Goal: Check status: Check status

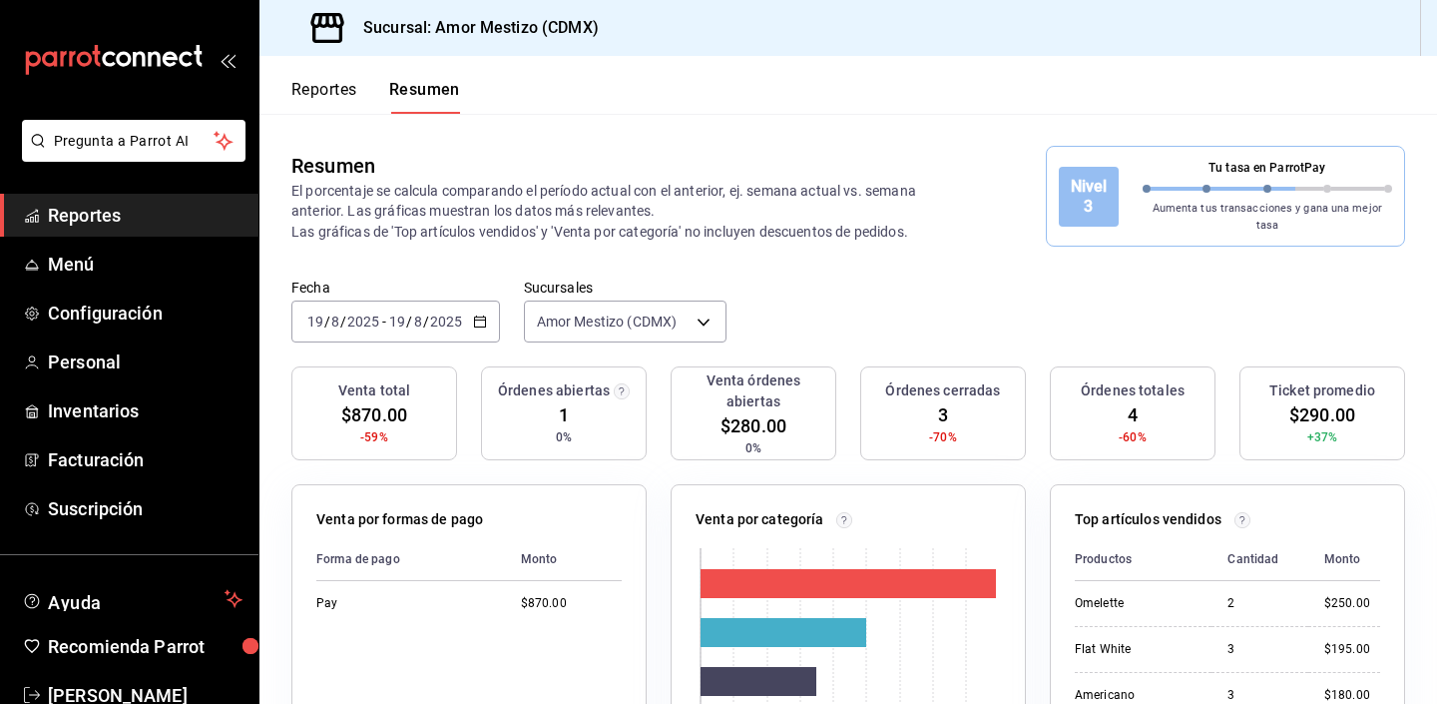
click at [326, 93] on button "Reportes" at bounding box center [324, 97] width 66 height 34
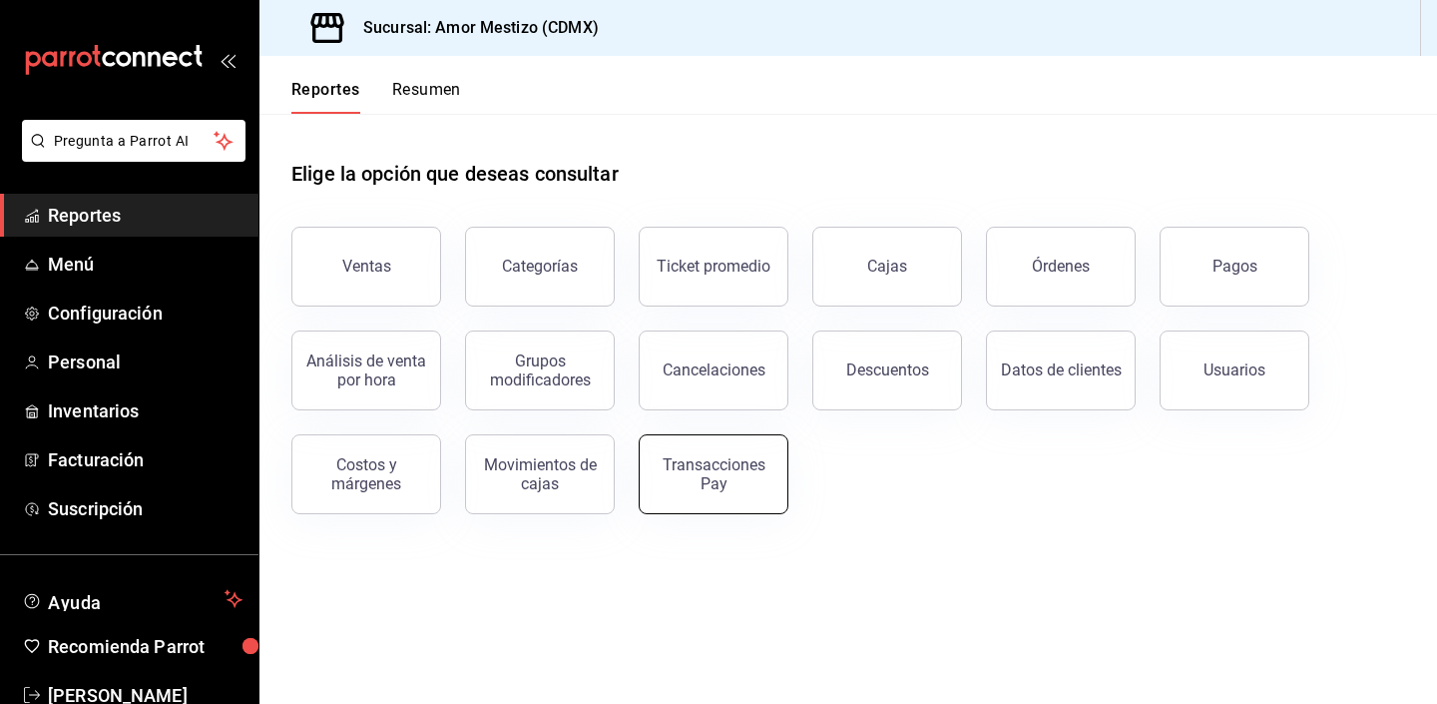
click at [706, 487] on div "Transacciones Pay" at bounding box center [714, 474] width 124 height 38
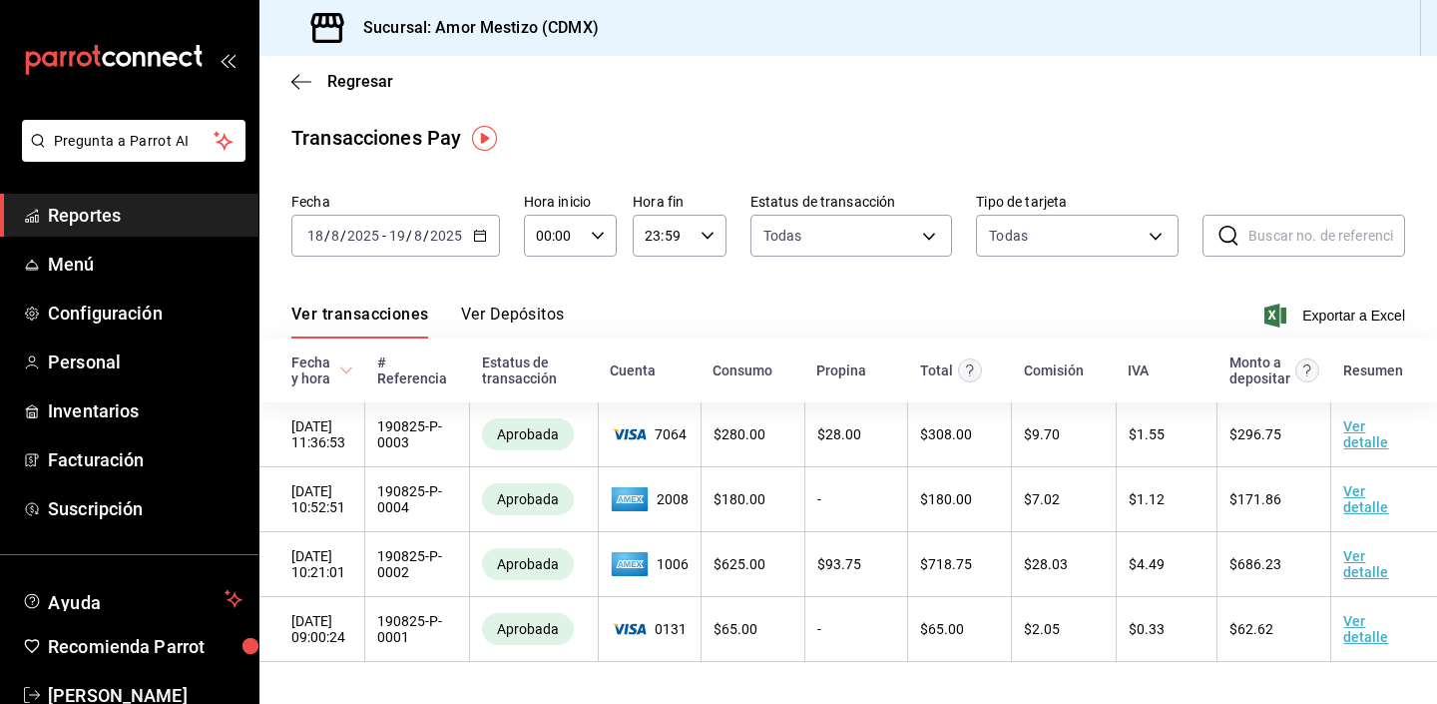
click at [485, 241] on icon "button" at bounding box center [480, 236] width 14 height 14
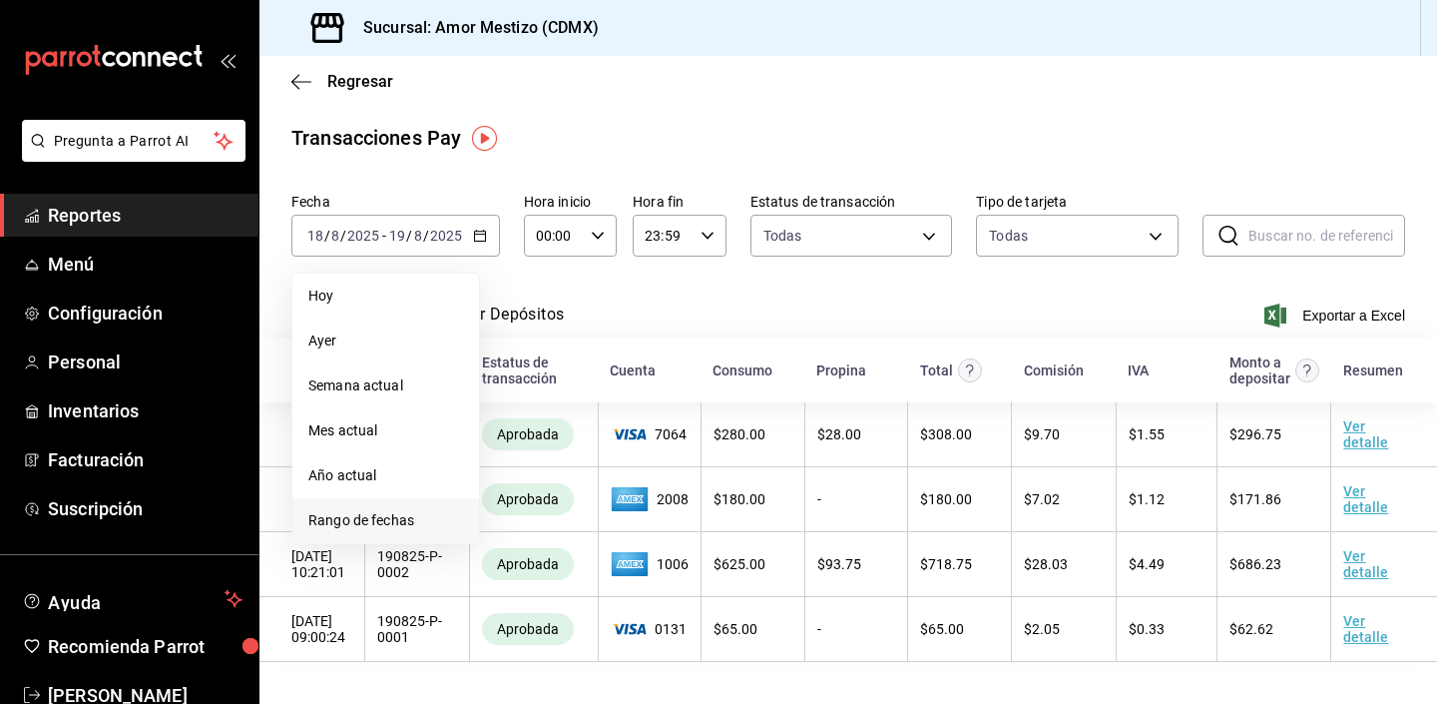
click at [396, 514] on span "Rango de fechas" at bounding box center [385, 520] width 155 height 21
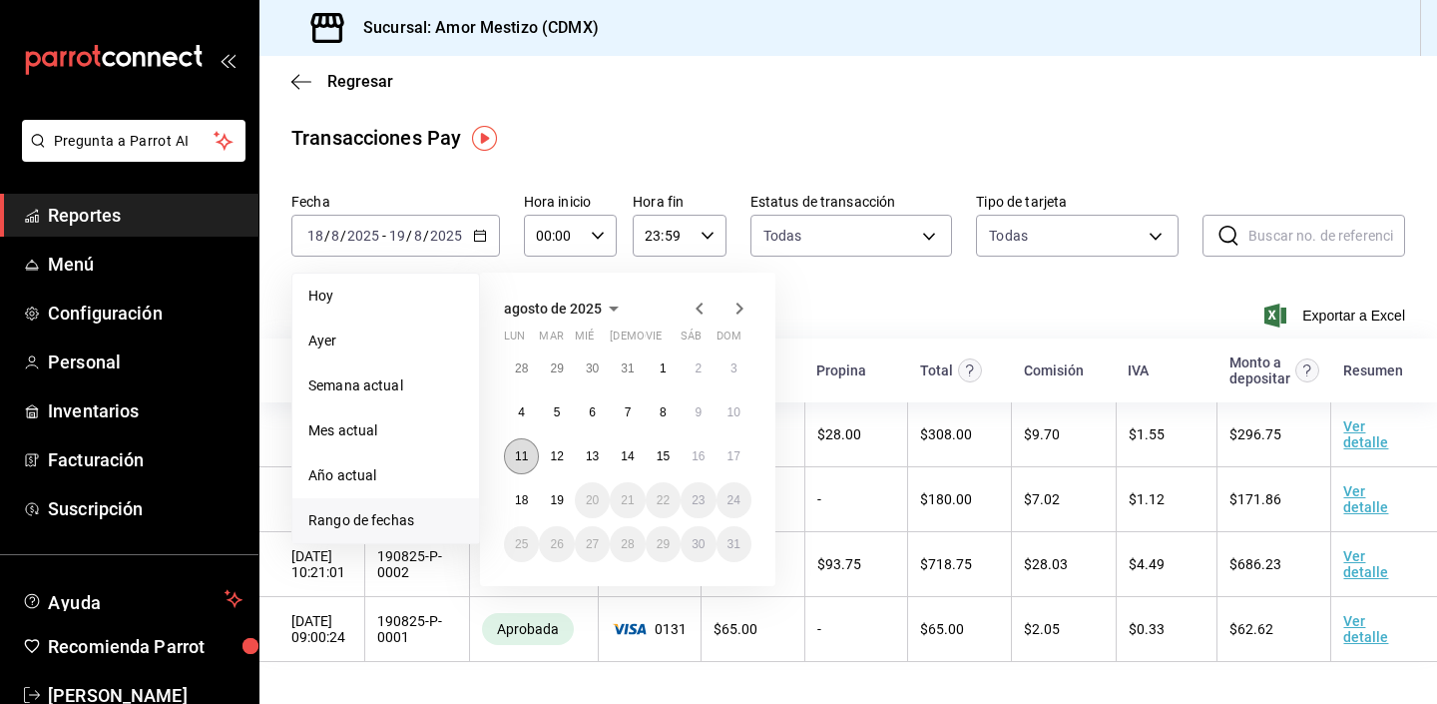
click at [521, 460] on abbr "11" at bounding box center [521, 456] width 13 height 14
click at [734, 452] on abbr "17" at bounding box center [734, 456] width 13 height 14
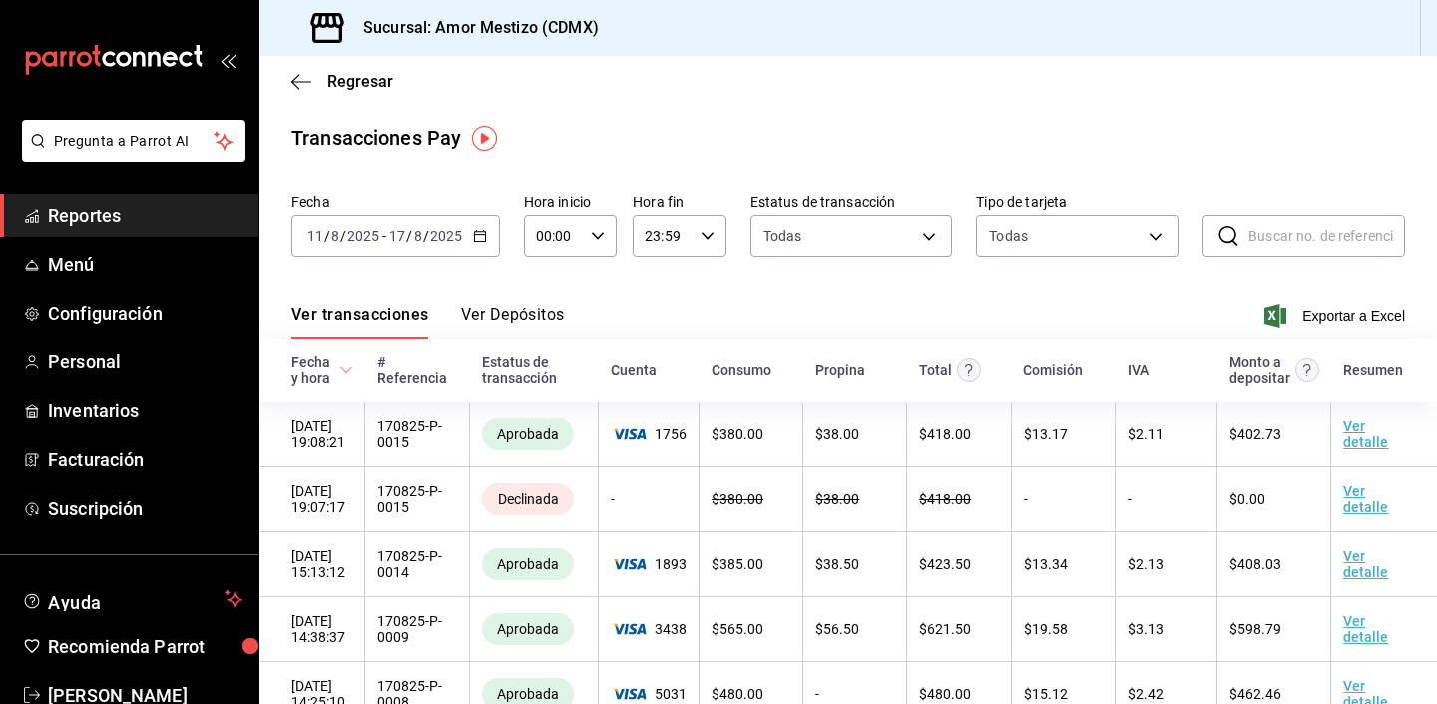
click at [633, 317] on div "Ver transacciones Ver Depósitos Exportar a Excel" at bounding box center [848, 309] width 1114 height 58
